Goal: Transaction & Acquisition: Purchase product/service

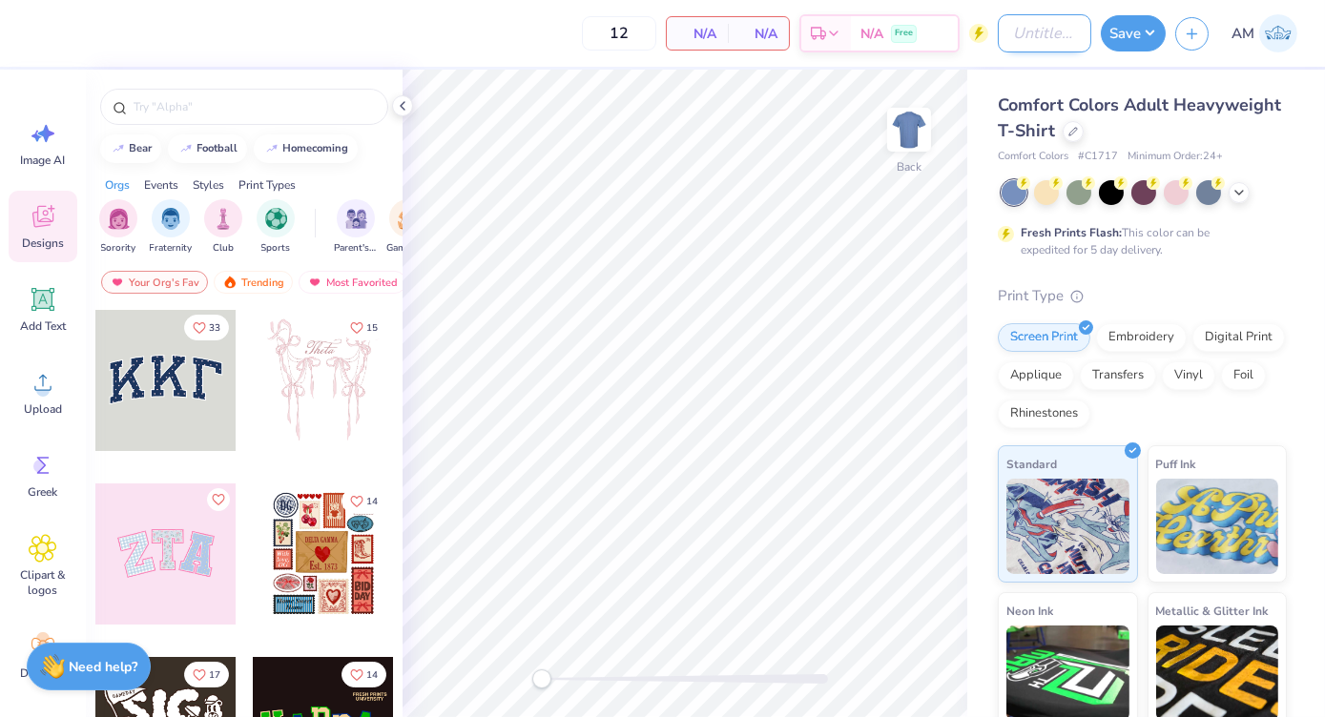
click at [1044, 36] on input "Design Title" at bounding box center [1044, 33] width 93 height 38
click at [1186, 139] on div "Comfort Colors Adult Heavyweight T-Shirt" at bounding box center [1142, 118] width 289 height 51
click at [1078, 125] on icon at bounding box center [1073, 130] width 10 height 10
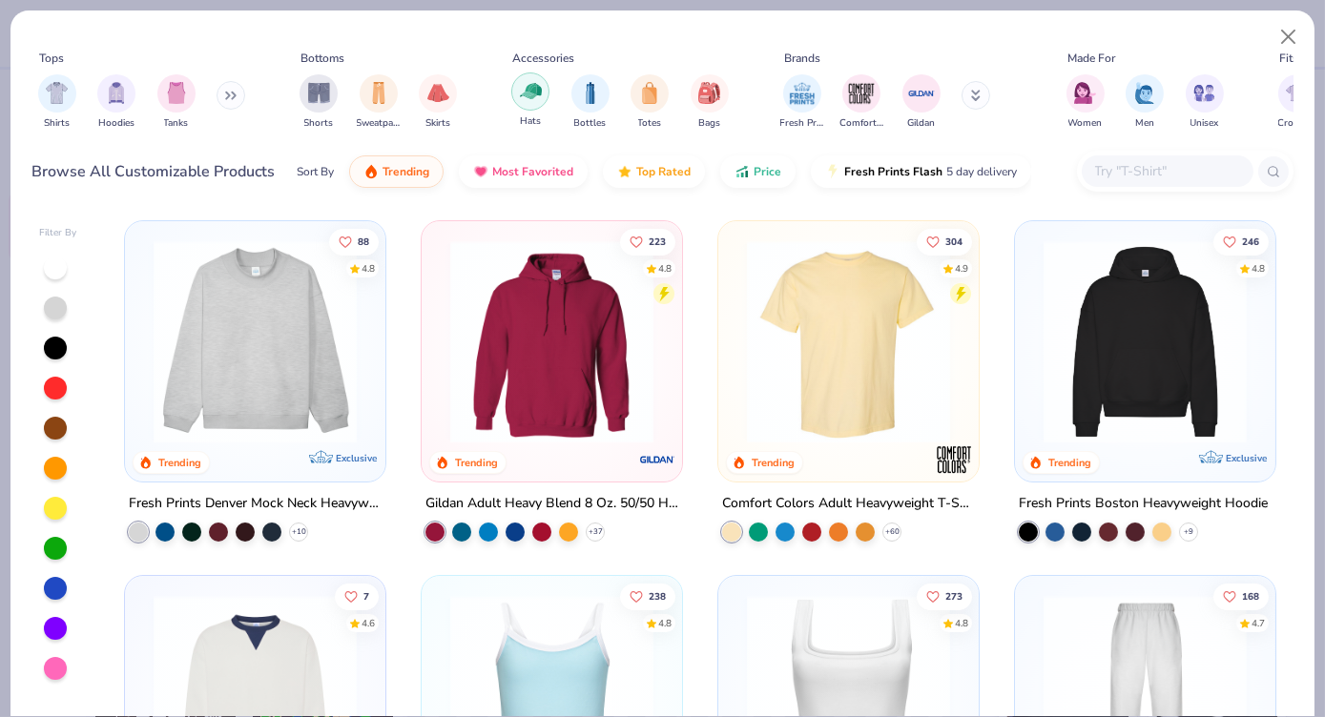
click at [515, 105] on div "Hats" at bounding box center [530, 100] width 38 height 56
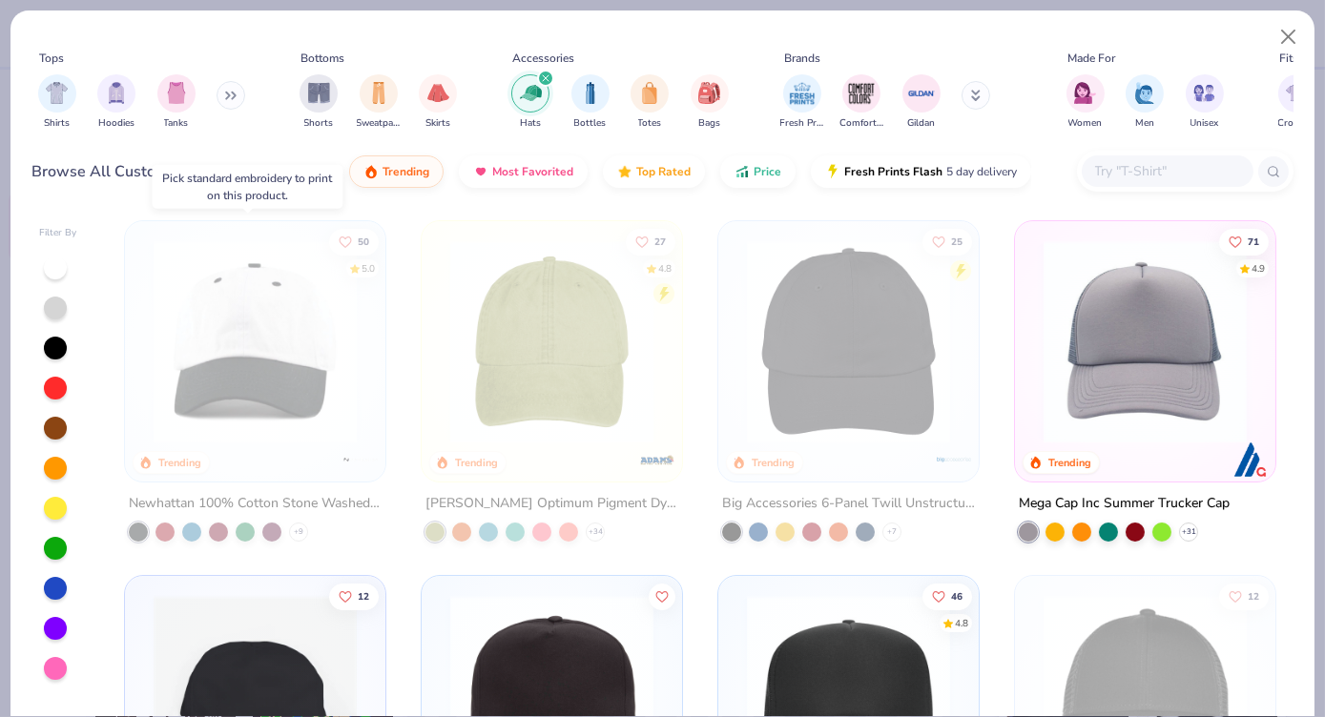
click at [341, 384] on img at bounding box center [255, 341] width 222 height 203
click at [1160, 297] on img at bounding box center [1145, 341] width 222 height 203
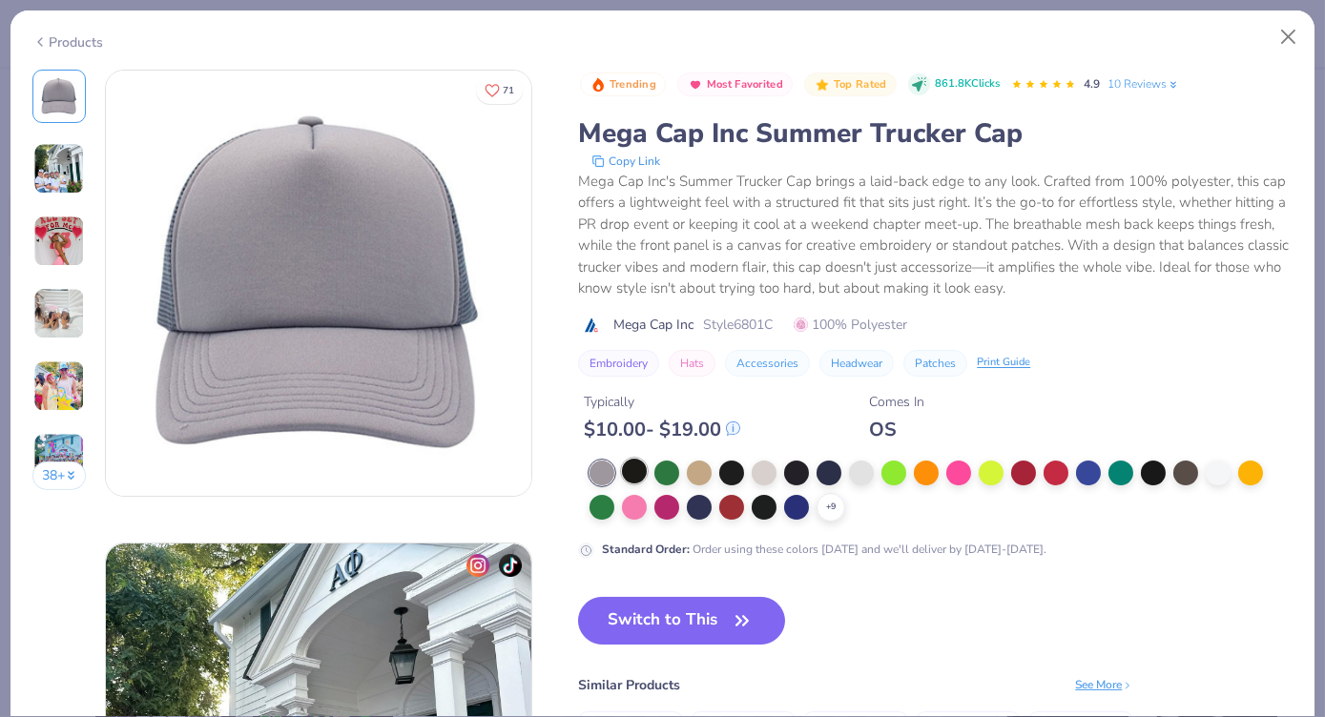
click at [631, 476] on div at bounding box center [634, 471] width 25 height 25
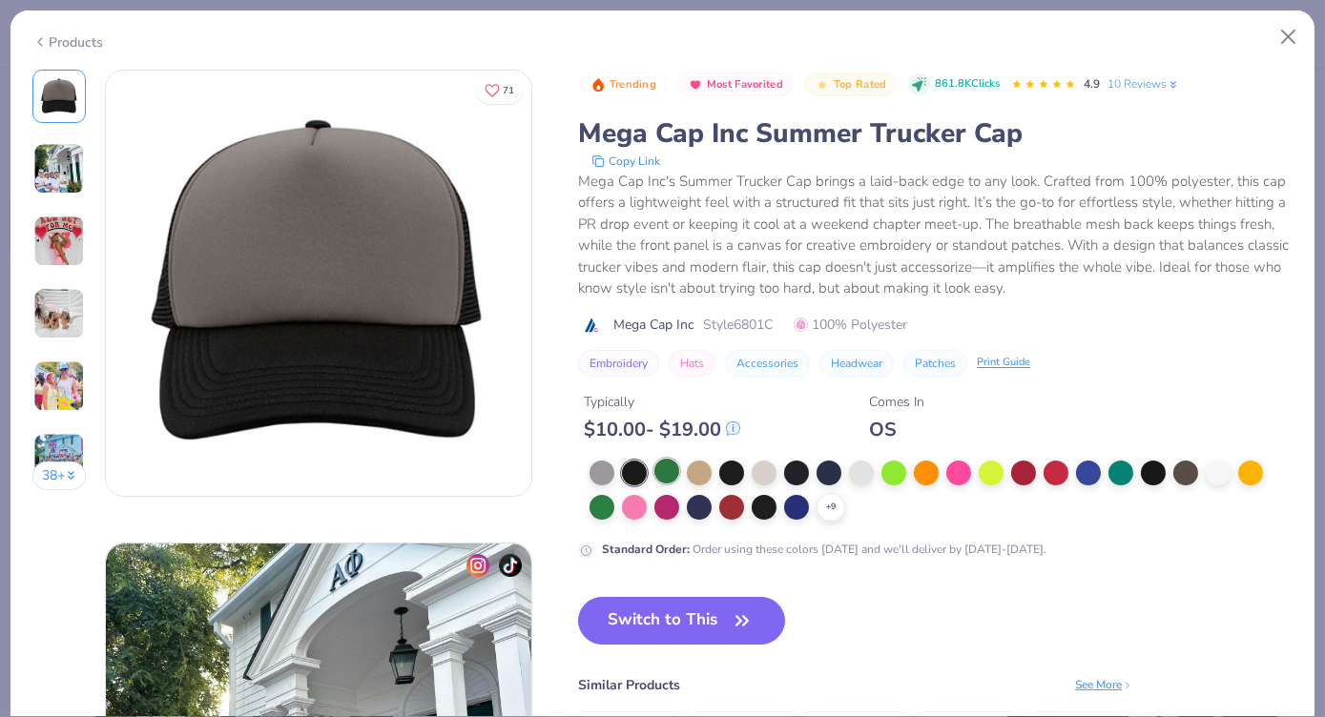
click at [656, 474] on div at bounding box center [666, 471] width 25 height 25
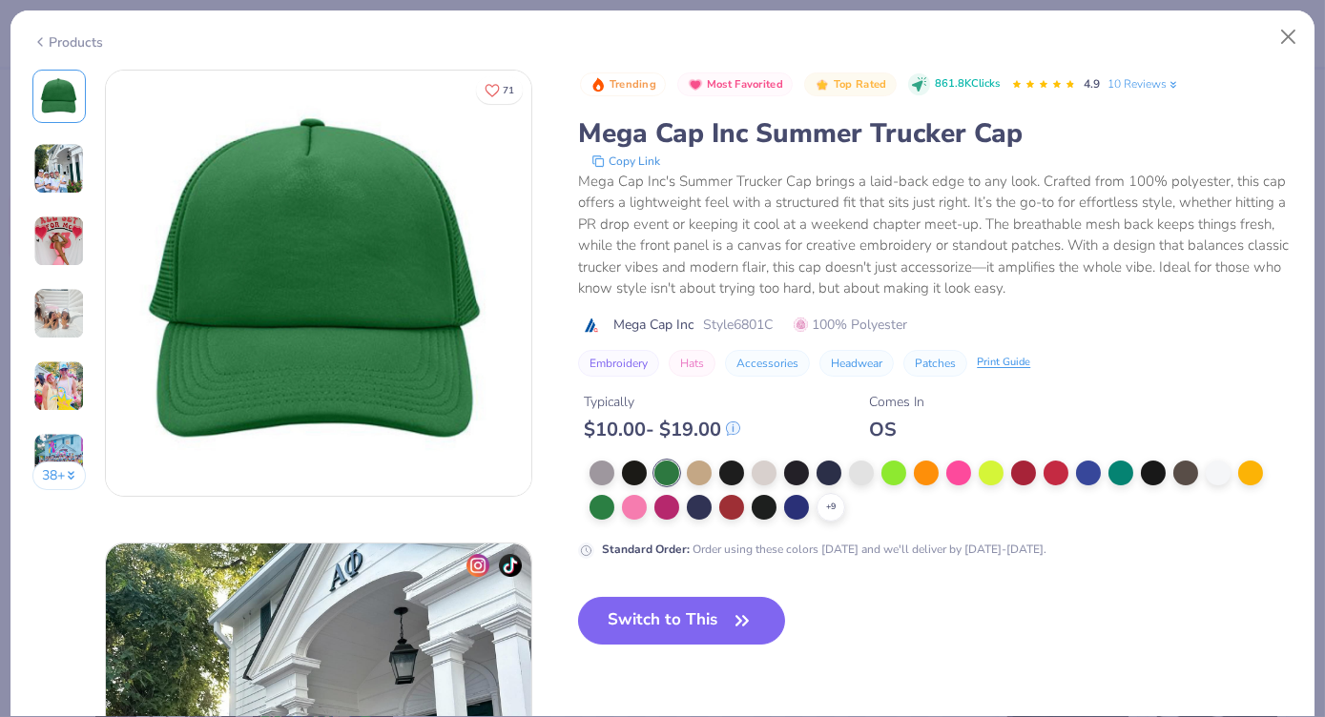
click at [715, 473] on div "+ 9" at bounding box center [940, 491] width 703 height 61
click at [867, 467] on div at bounding box center [861, 471] width 25 height 25
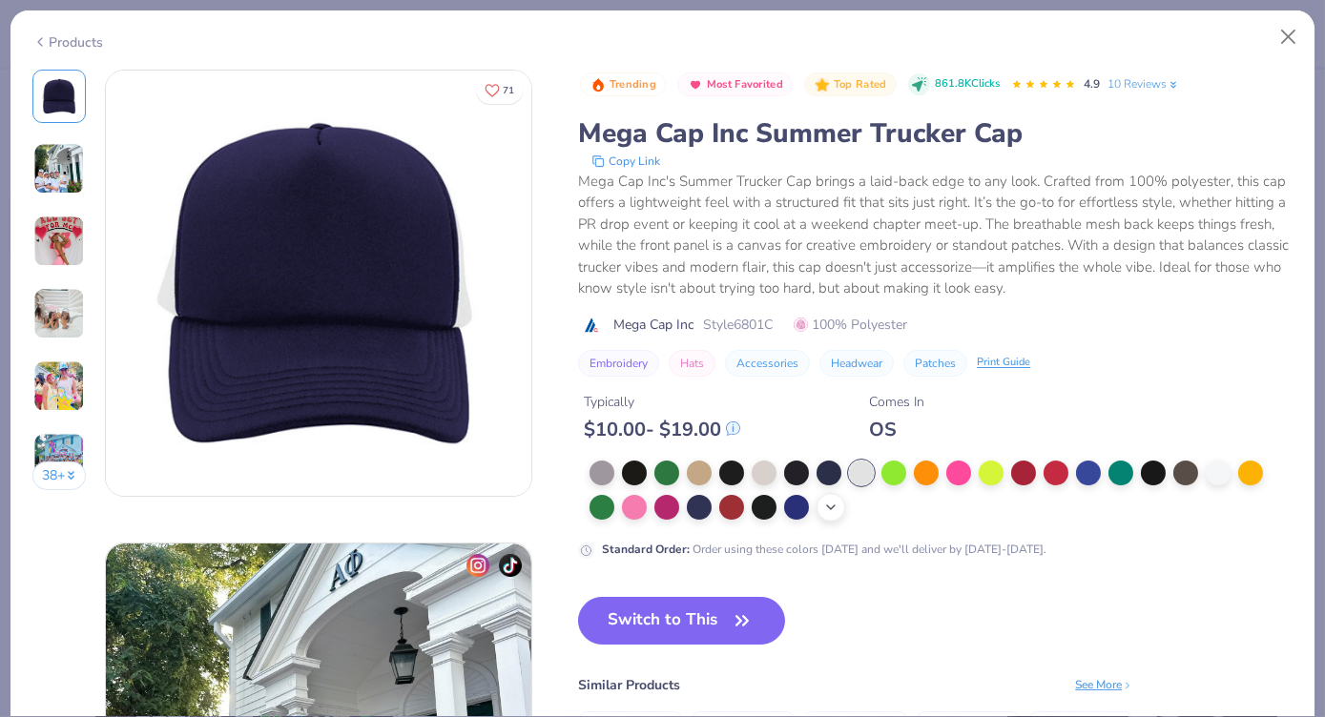
click at [825, 516] on div "+ 9" at bounding box center [830, 507] width 29 height 29
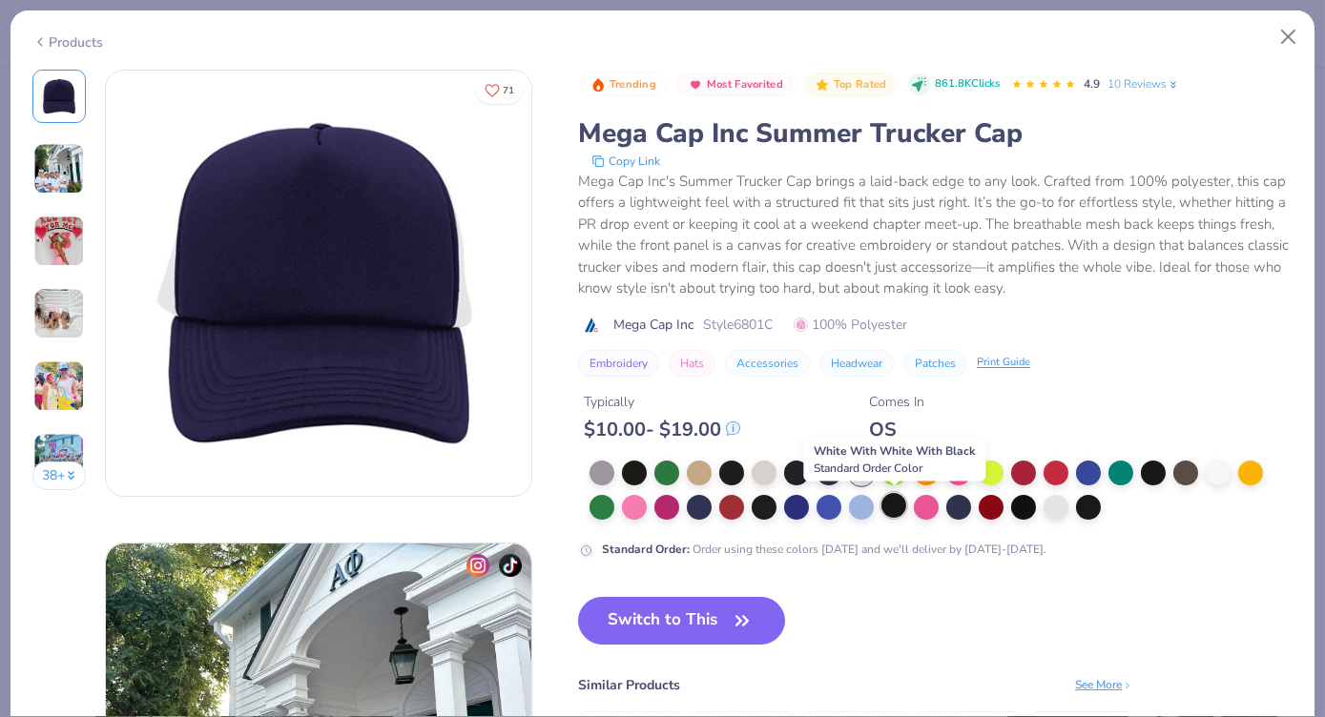
click at [894, 509] on div at bounding box center [893, 505] width 25 height 25
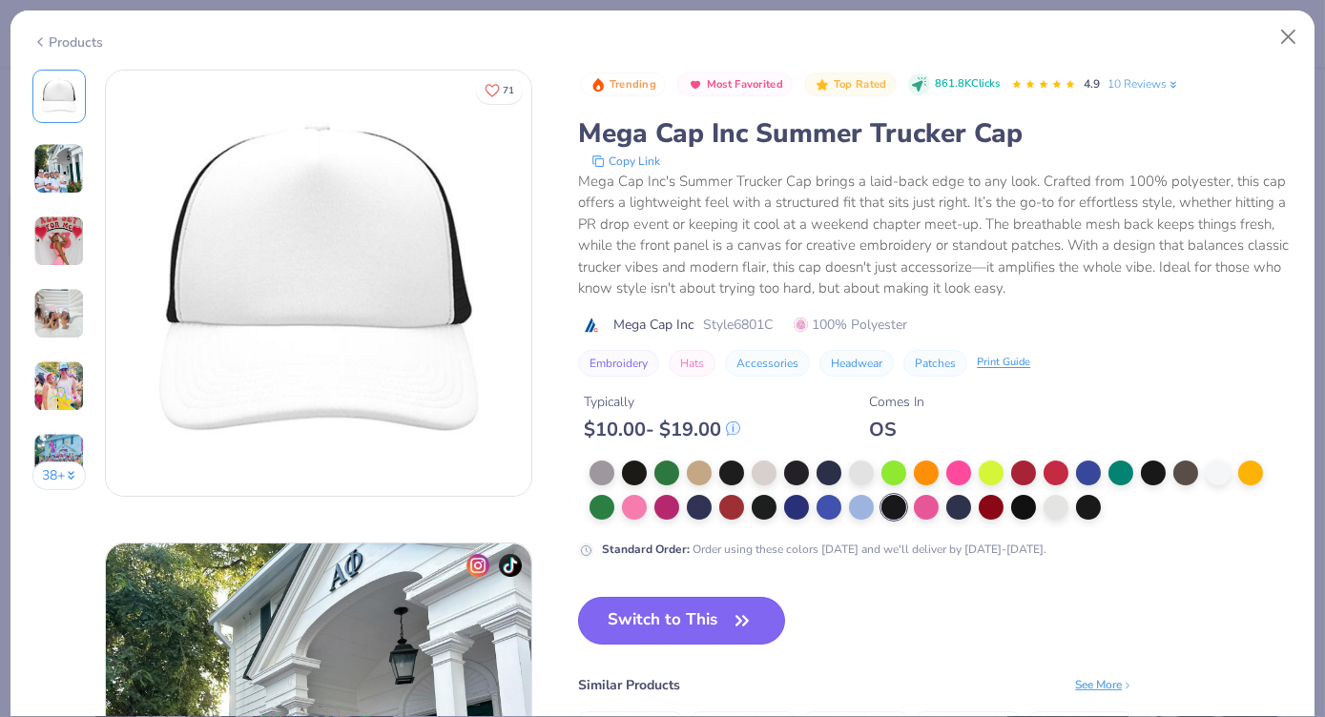
click at [619, 639] on button "Switch to This" at bounding box center [681, 621] width 207 height 48
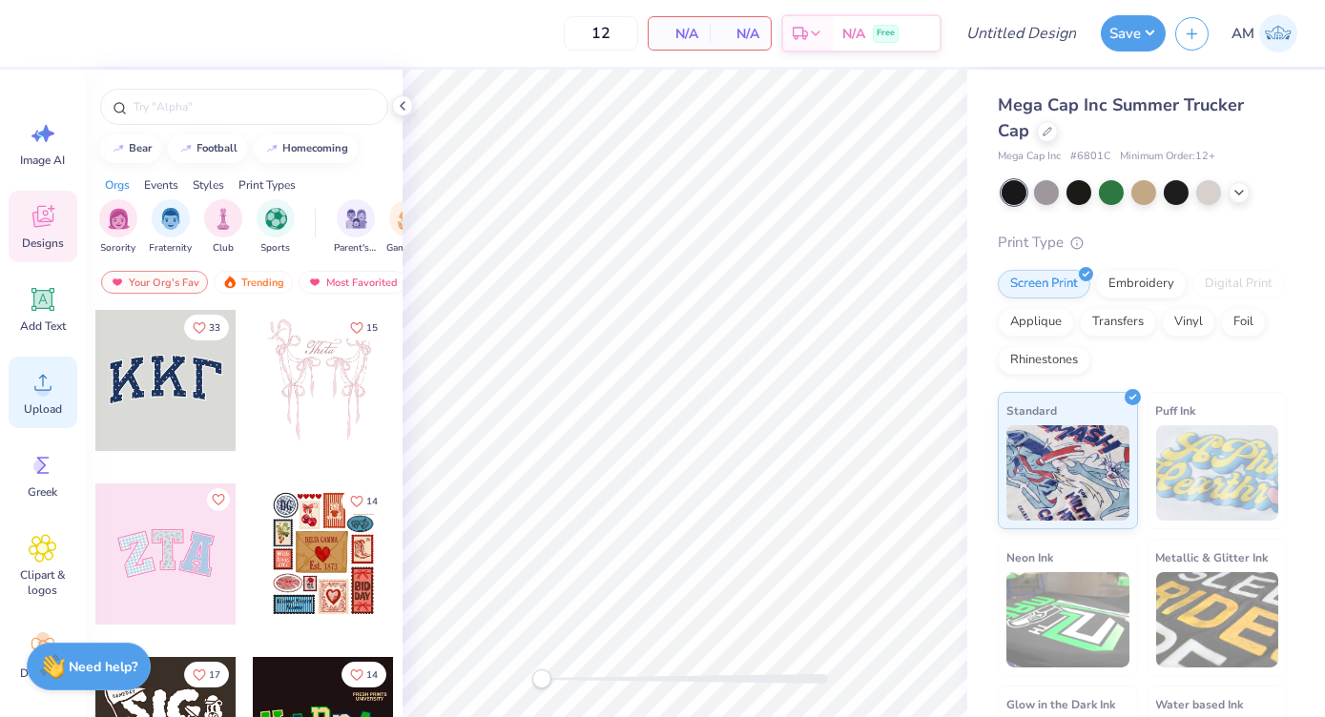
click at [61, 391] on div "Upload" at bounding box center [43, 393] width 69 height 72
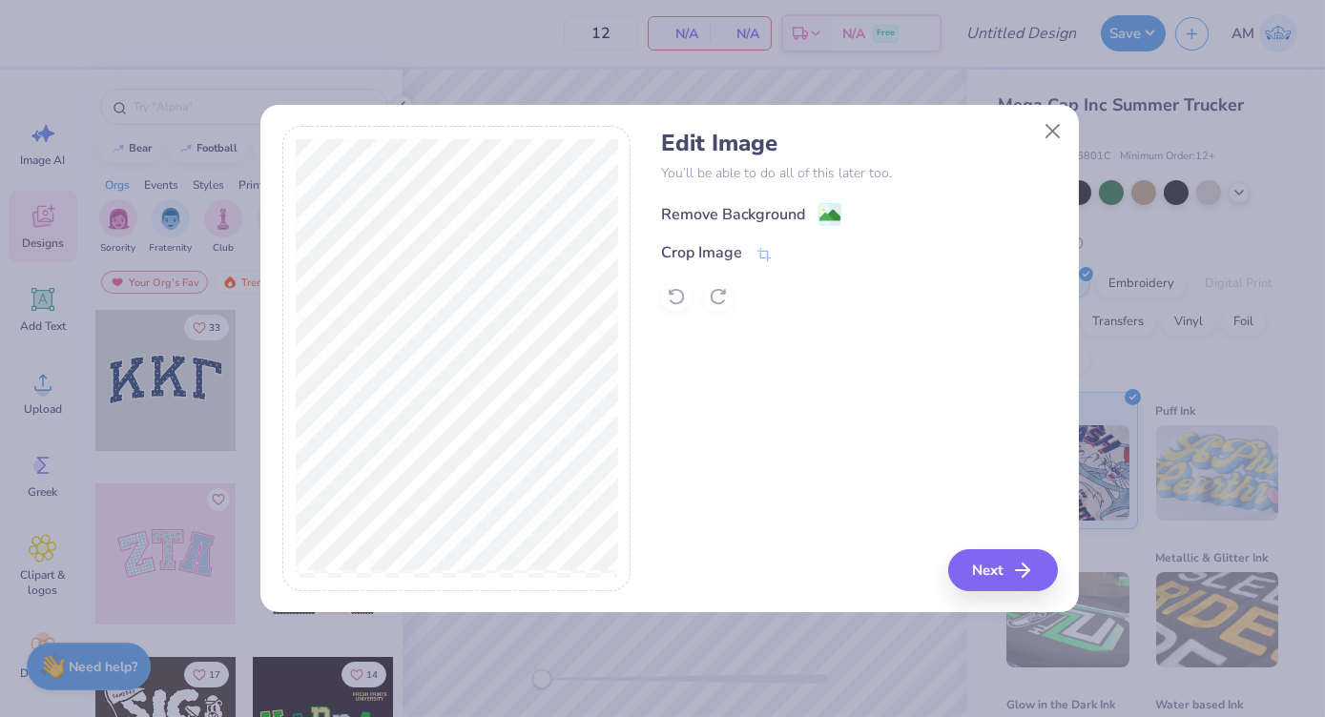
click at [772, 204] on div "Remove Background" at bounding box center [733, 214] width 144 height 23
click at [839, 212] on div "Remove Background" at bounding box center [859, 212] width 396 height 24
click at [1037, 562] on button "Next" at bounding box center [1006, 570] width 110 height 42
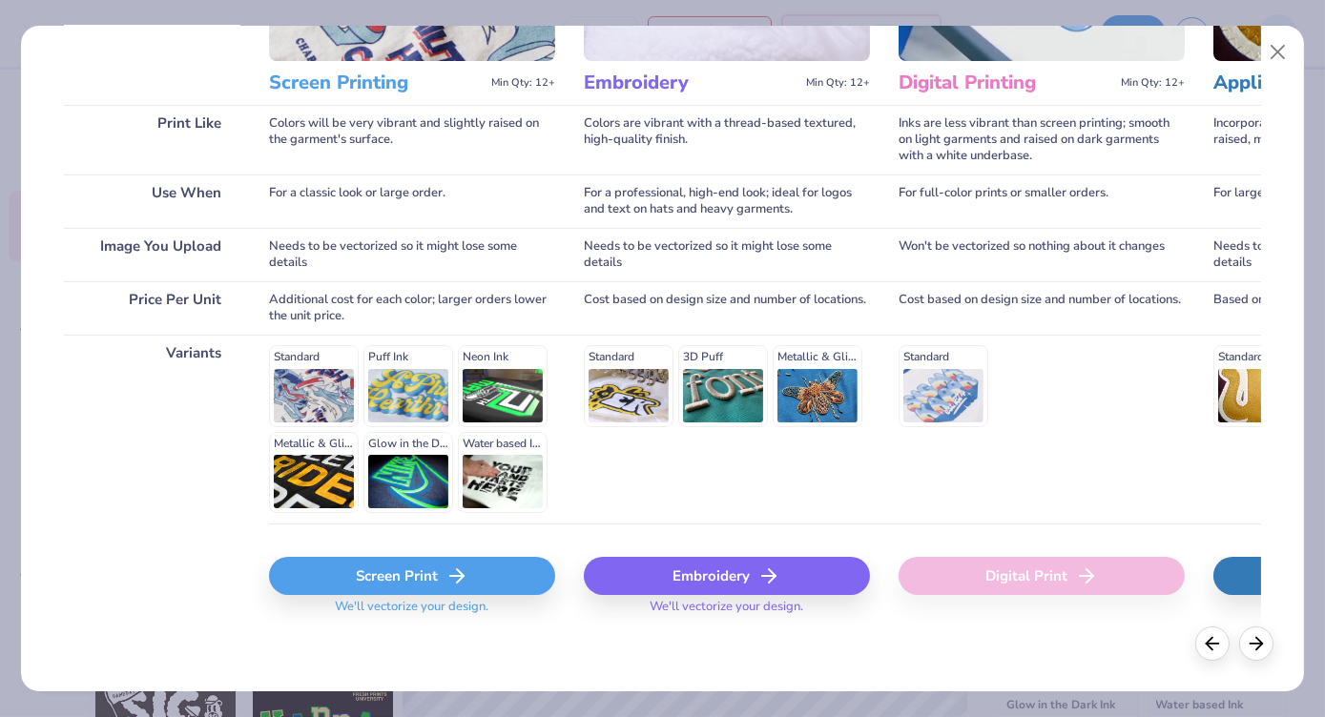
scroll to position [233, 0]
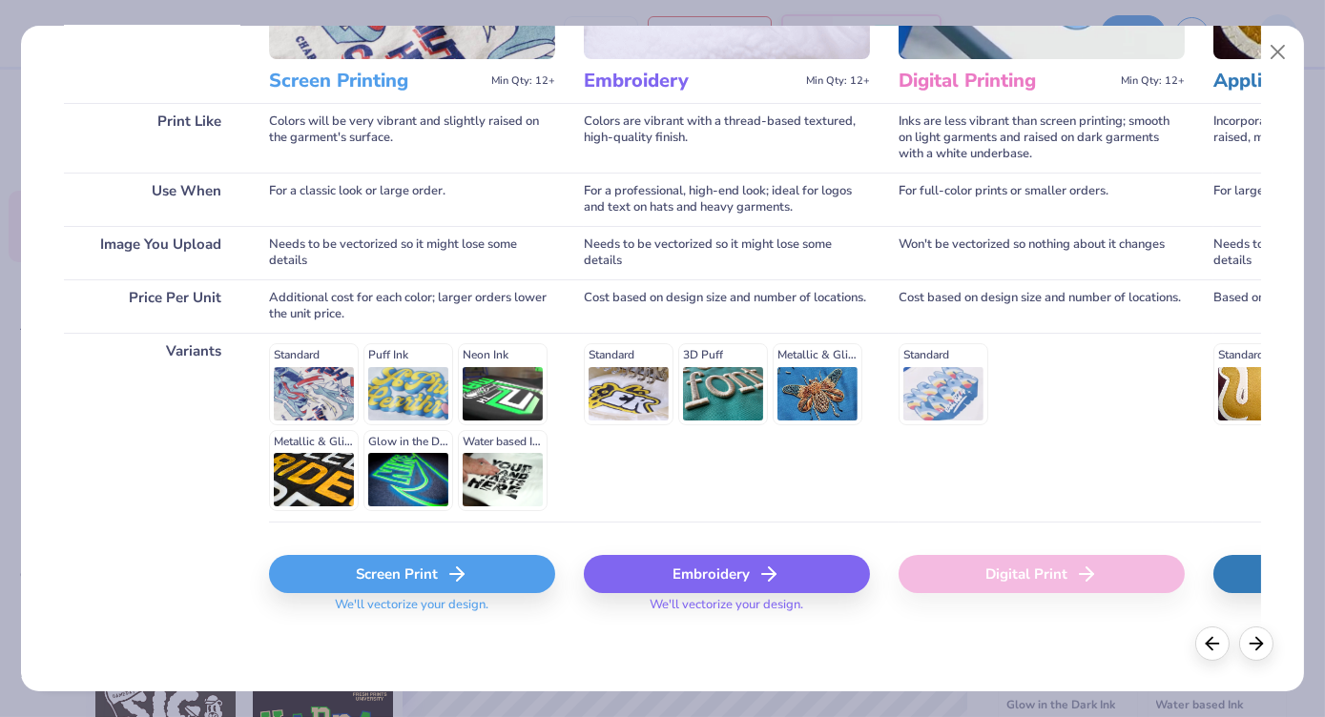
click at [464, 571] on icon at bounding box center [456, 574] width 23 height 23
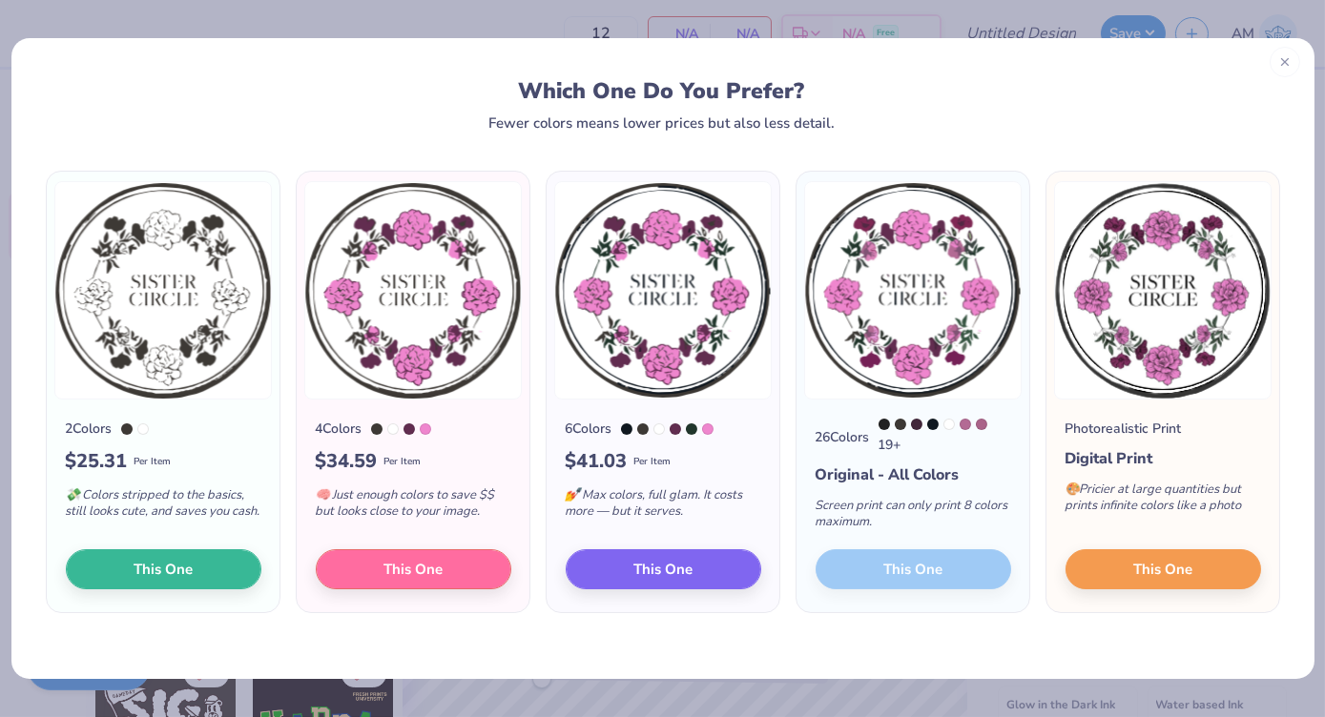
click at [1286, 61] on icon at bounding box center [1284, 61] width 13 height 13
